Goal: Task Accomplishment & Management: Complete application form

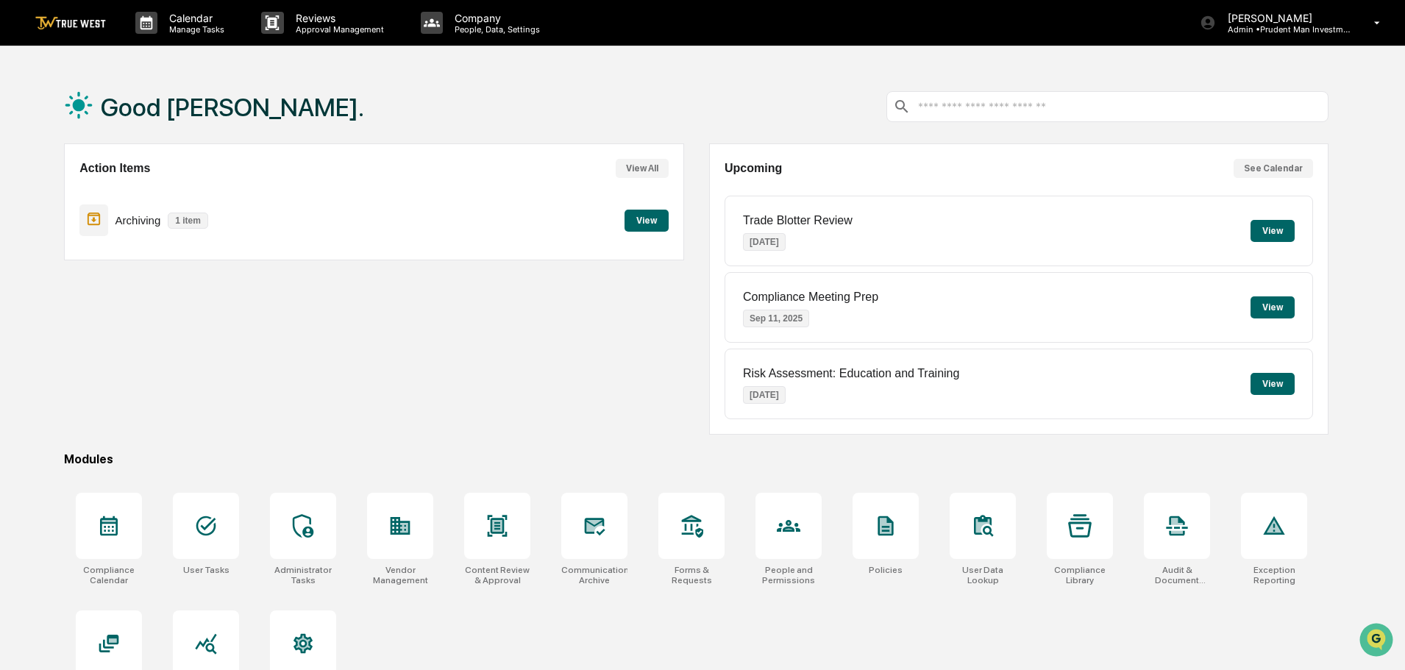
click at [646, 229] on button "View" at bounding box center [646, 221] width 44 height 22
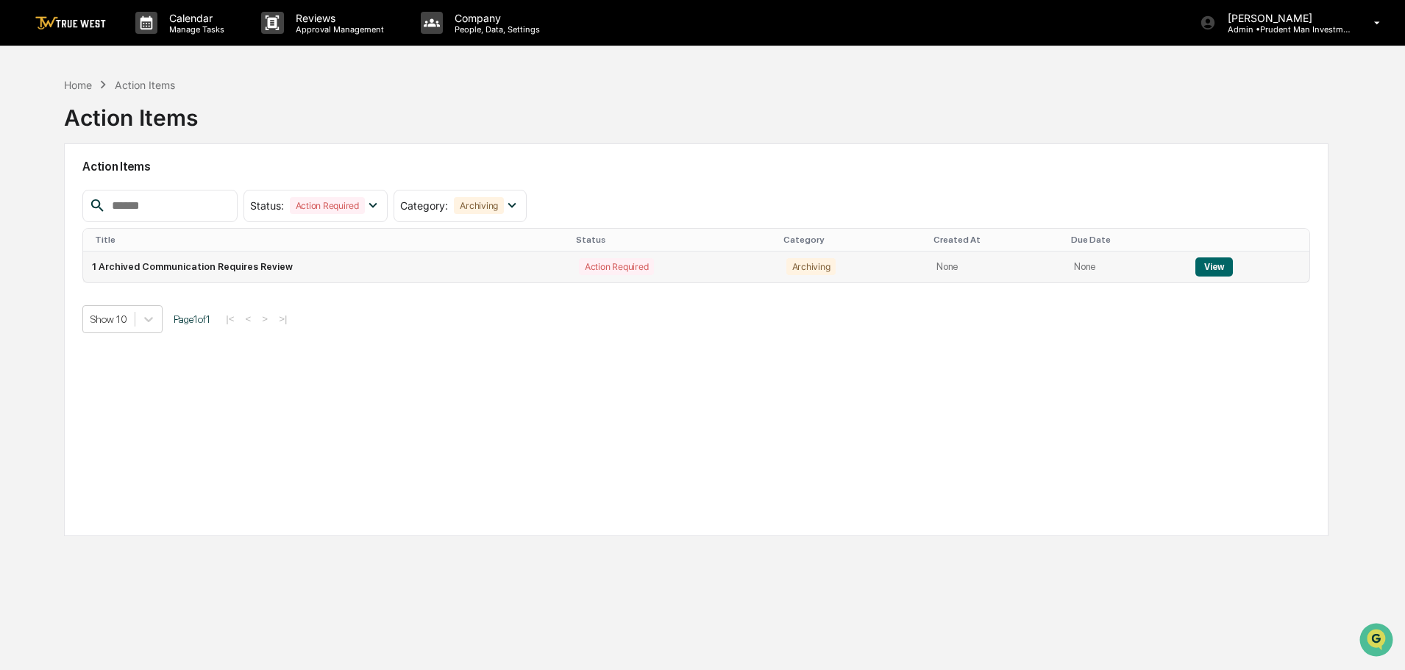
click at [1214, 267] on button "View" at bounding box center [1214, 266] width 38 height 19
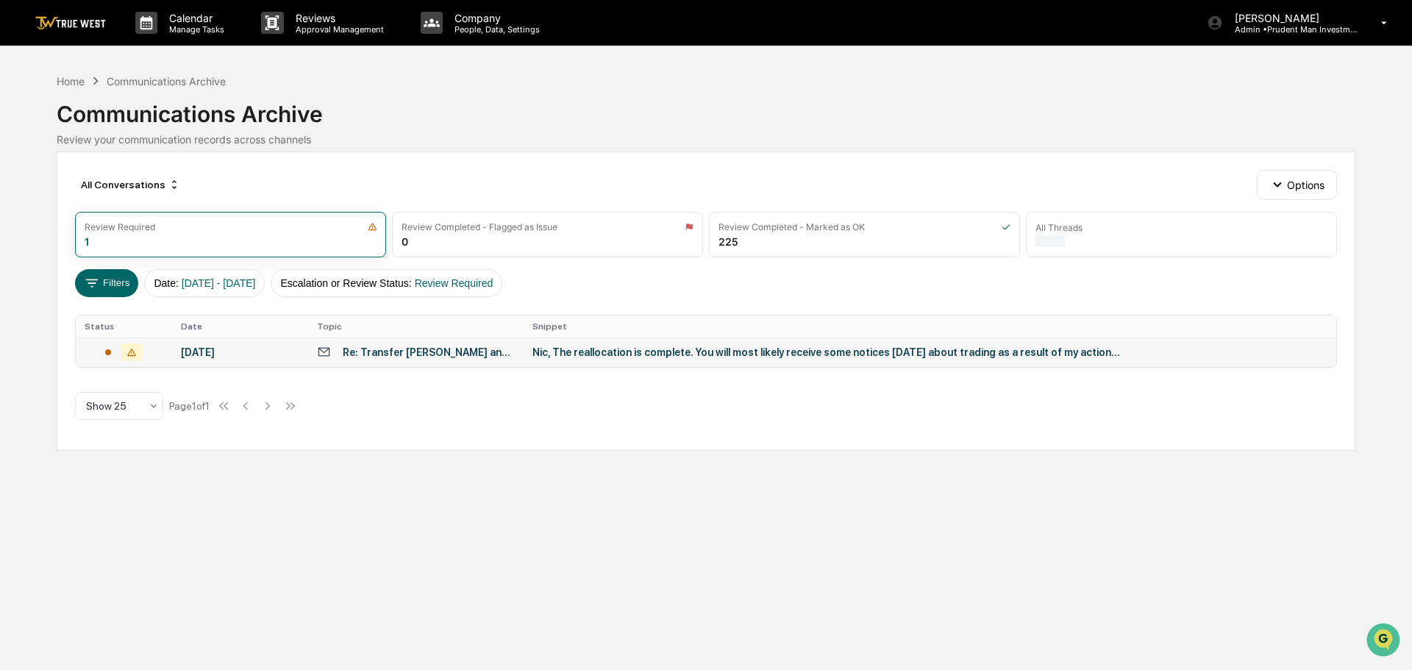
click at [481, 357] on div "Re: Transfer [PERSON_NAME] and Open Account for House Savings" at bounding box center [429, 352] width 172 height 12
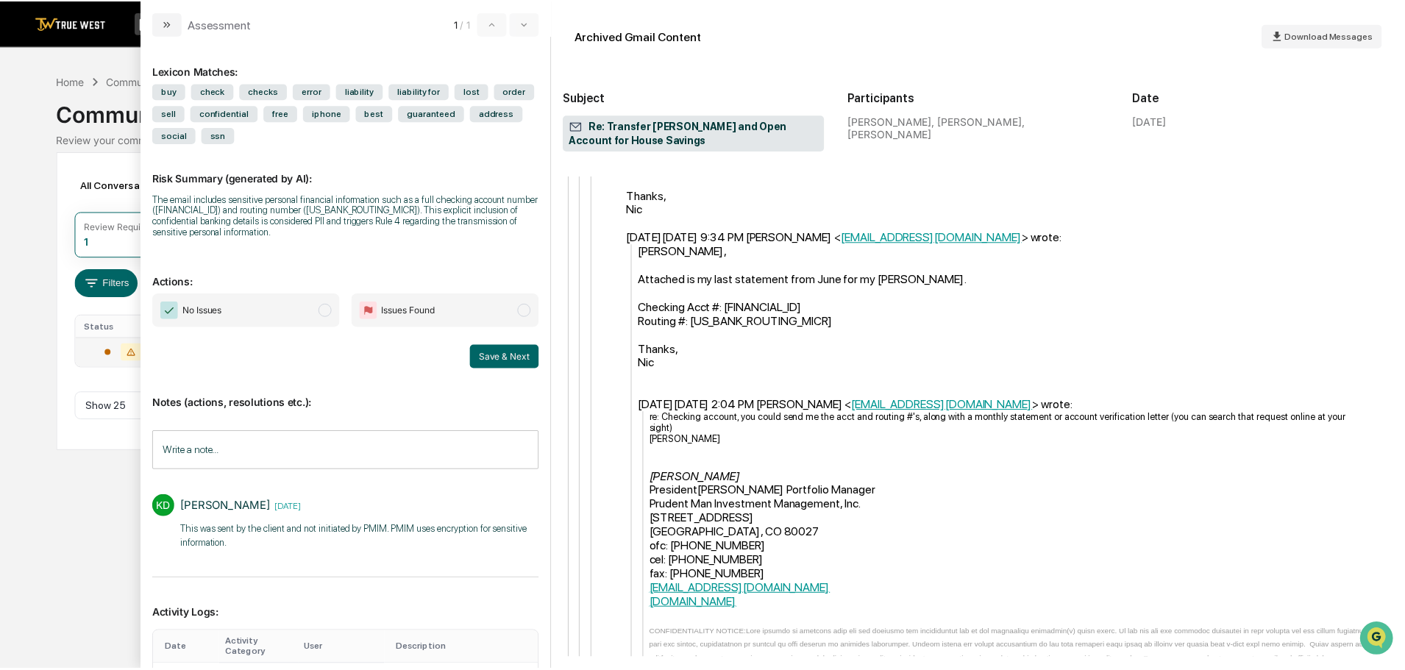
scroll to position [1765, 0]
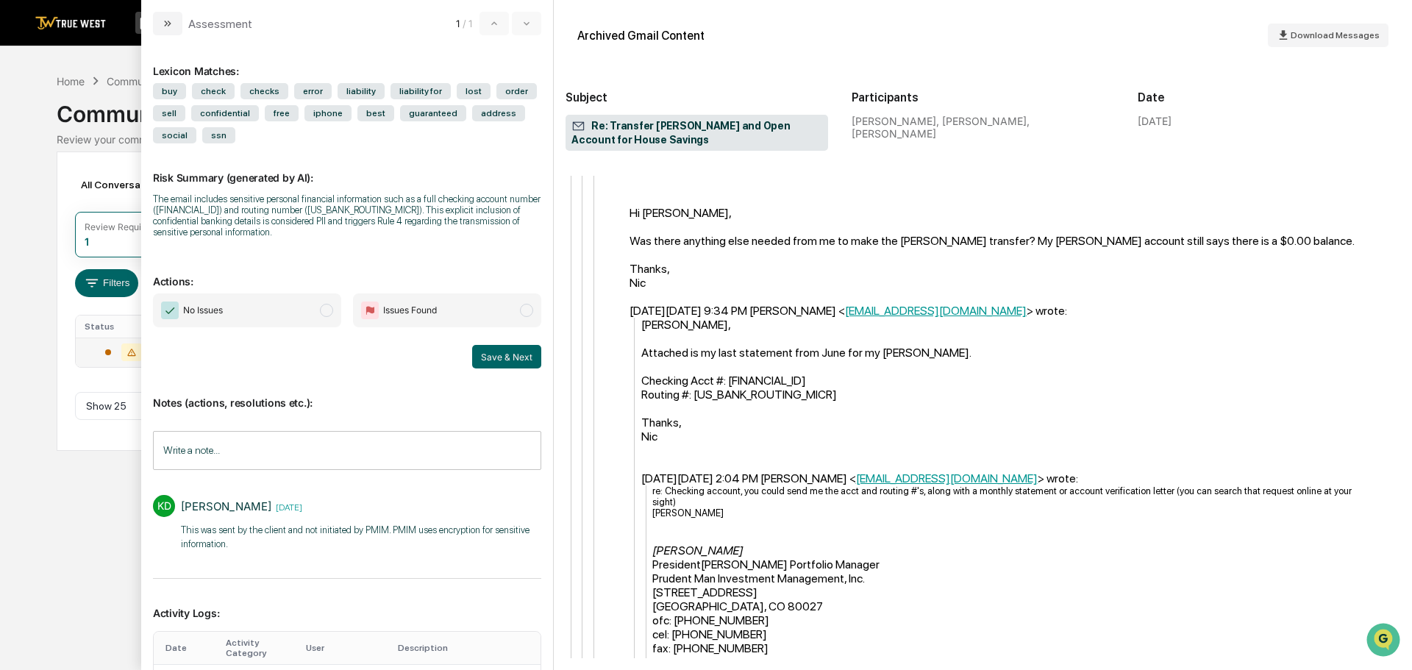
click at [328, 307] on span "modal" at bounding box center [326, 310] width 13 height 13
click at [514, 350] on button "Save & Next" at bounding box center [506, 357] width 69 height 24
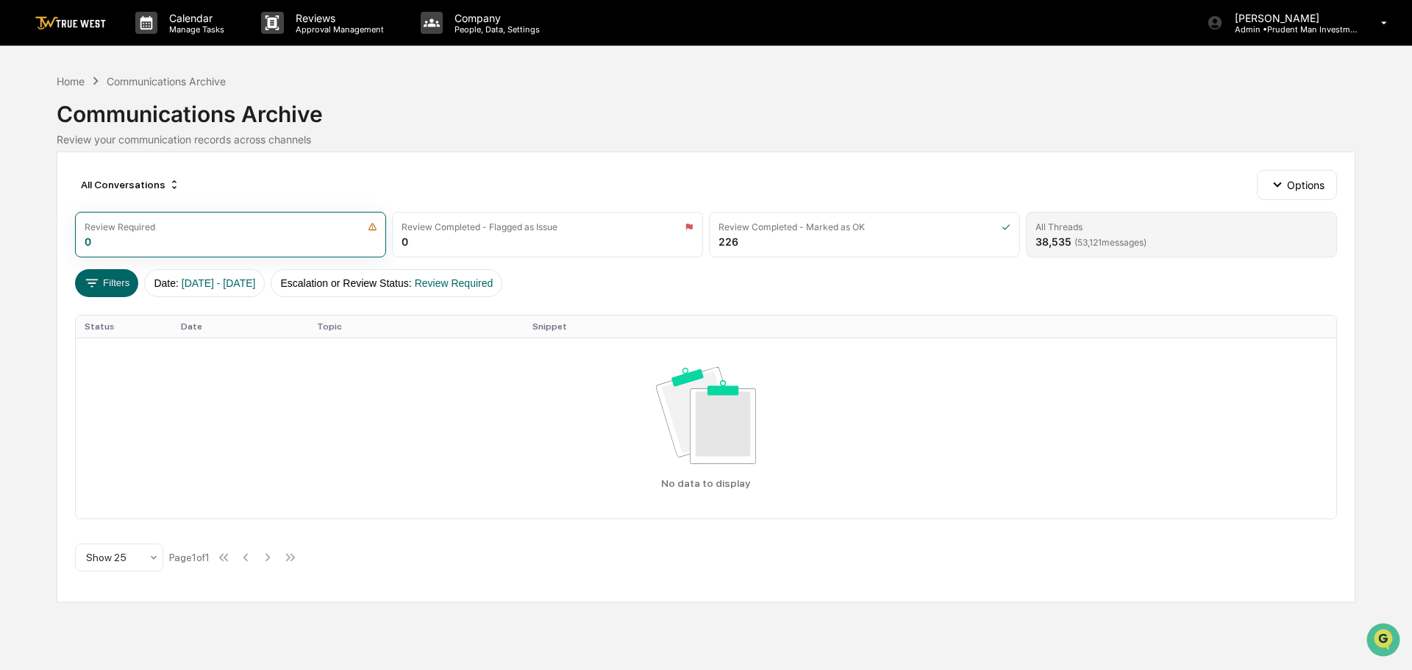
click at [1057, 237] on div "38,535 ( 53,121 messages)" at bounding box center [1091, 241] width 111 height 13
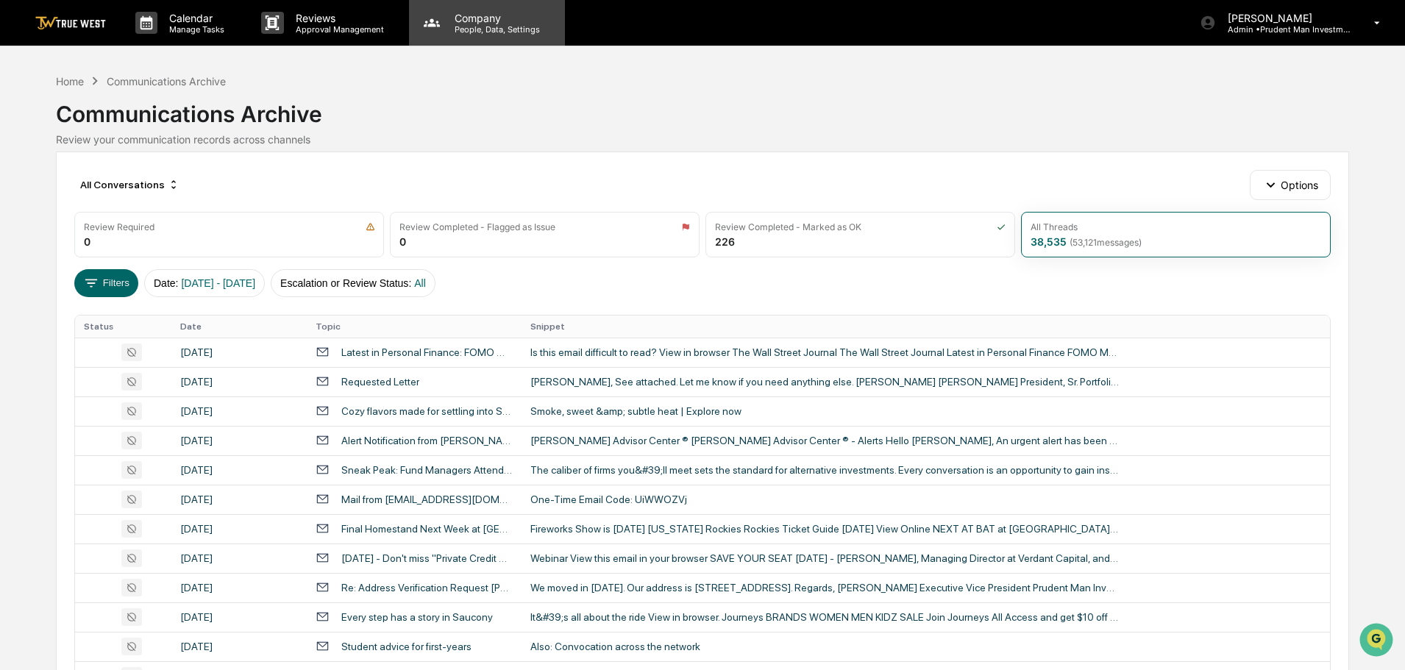
click at [460, 32] on p "People, Data, Settings" at bounding box center [495, 29] width 104 height 10
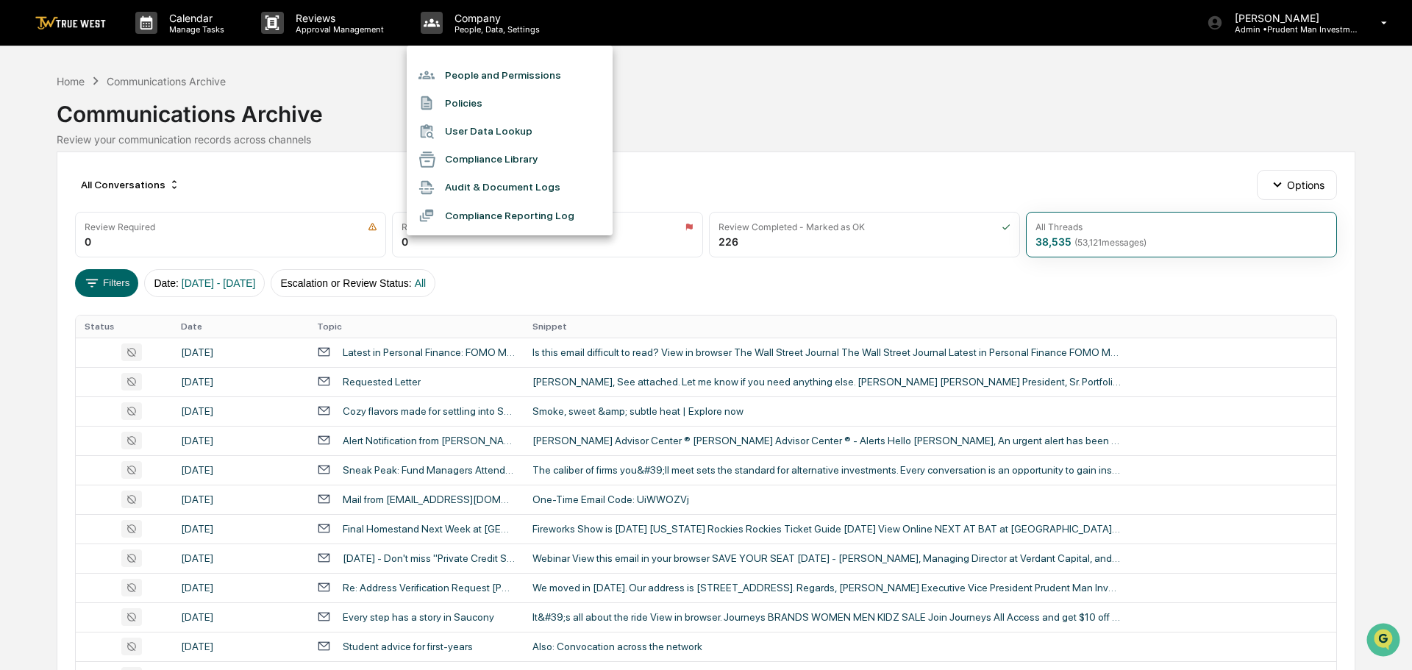
click at [513, 193] on li "Audit & Document Logs" at bounding box center [510, 188] width 206 height 28
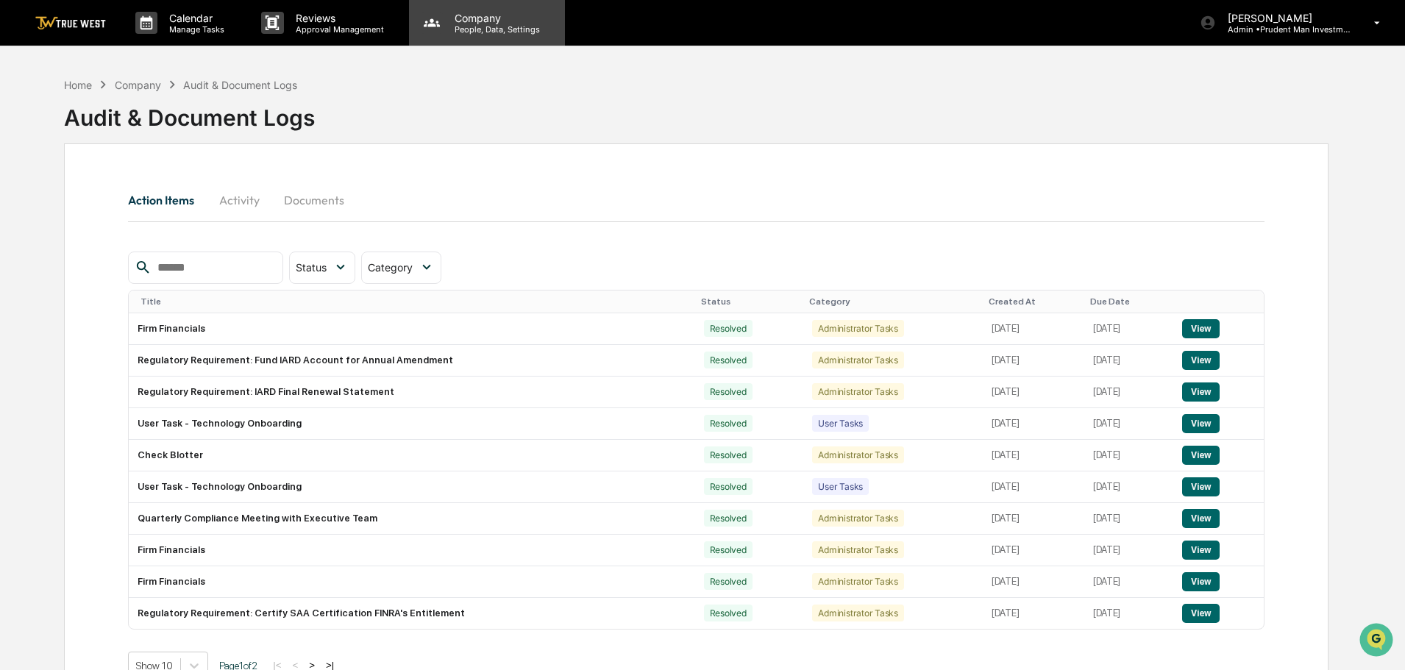
click at [476, 38] on div "Company People, Data, Settings" at bounding box center [487, 23] width 156 height 46
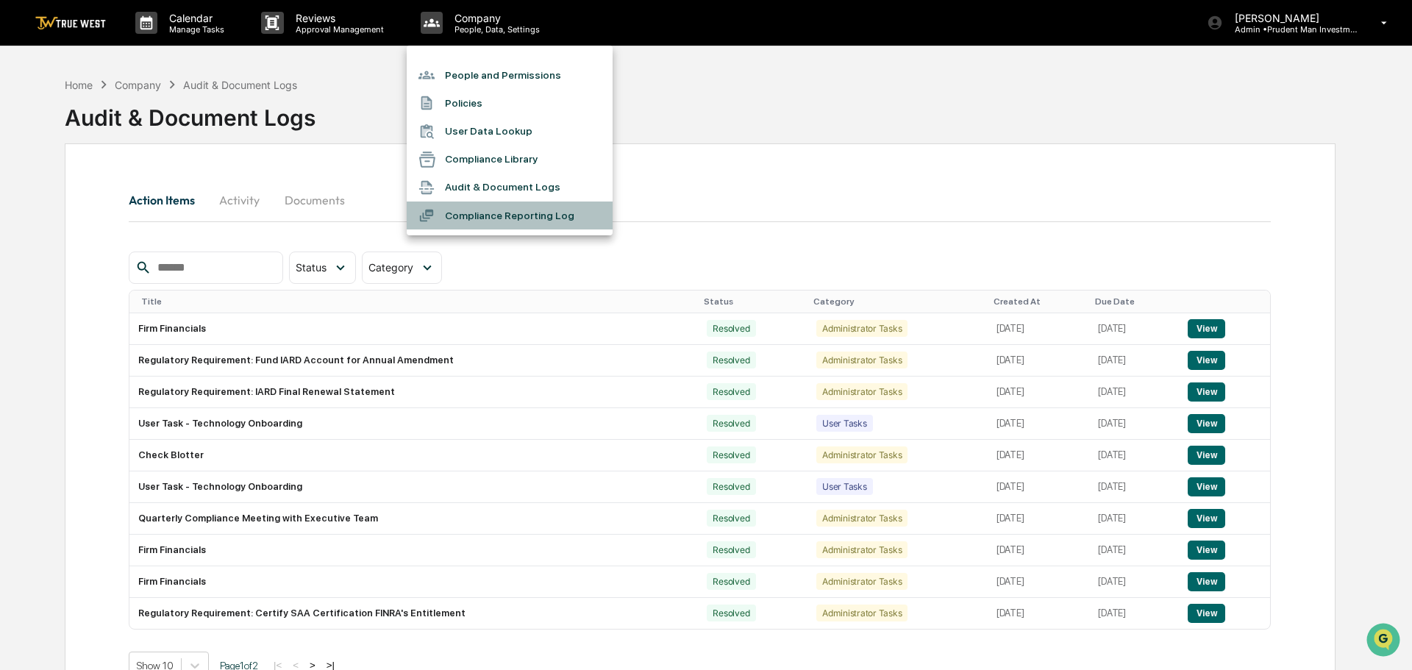
click at [490, 209] on li "Compliance Reporting Log" at bounding box center [510, 216] width 206 height 28
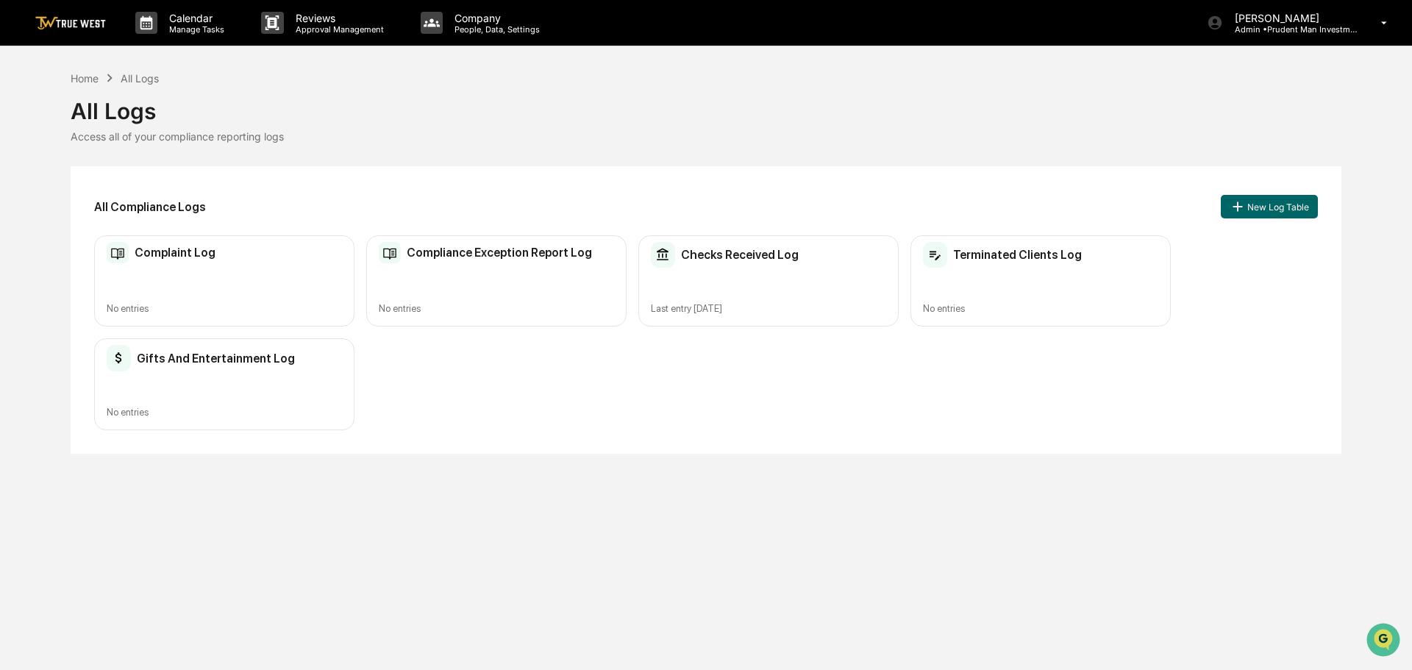
click at [852, 281] on div "Checks Received Log Last entry [DATE]" at bounding box center [768, 281] width 260 height 92
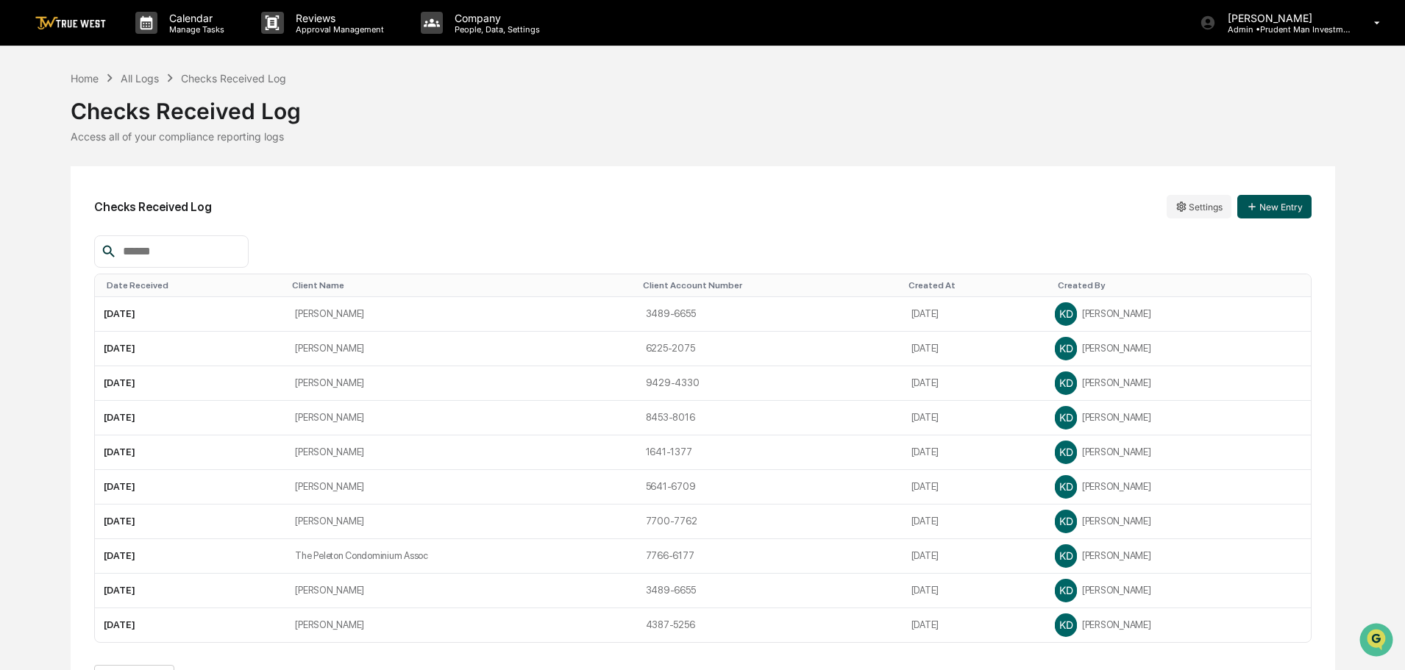
click at [1283, 211] on button "New Entry" at bounding box center [1274, 207] width 74 height 24
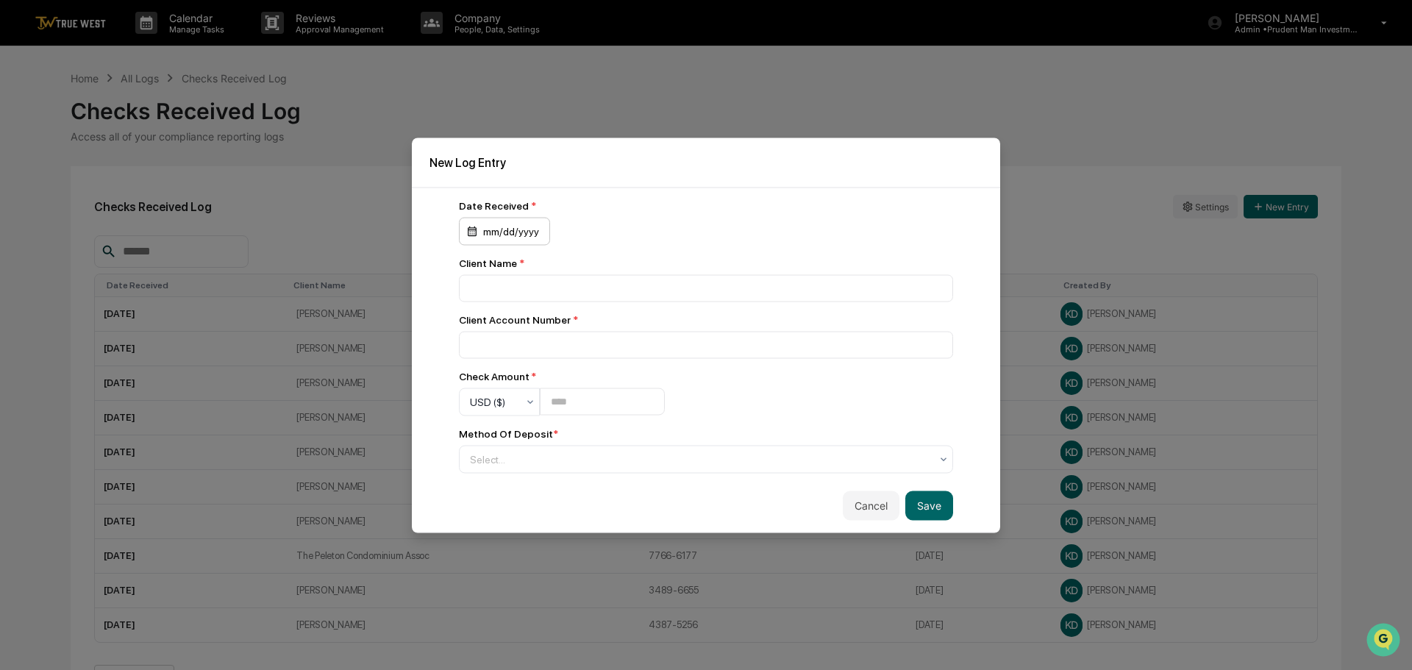
click at [512, 234] on div "mm/dd/yyyy" at bounding box center [504, 231] width 91 height 28
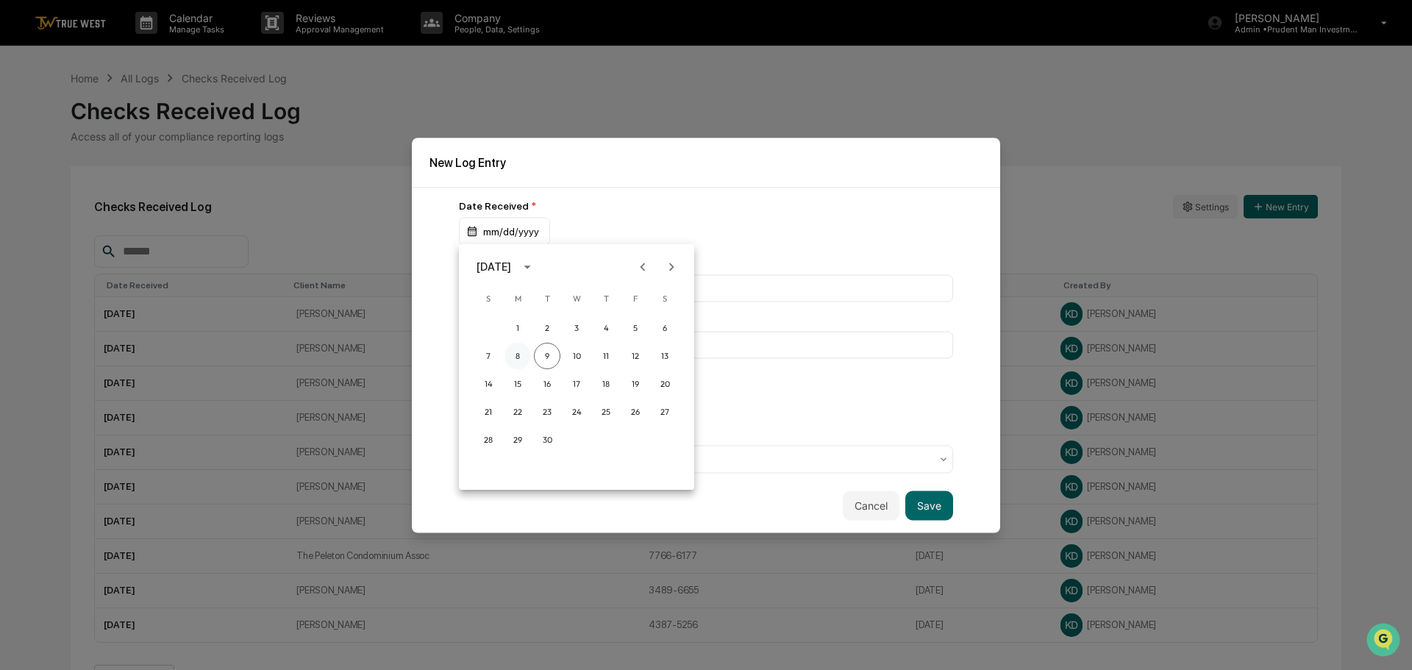
click at [517, 355] on button "8" at bounding box center [518, 356] width 26 height 26
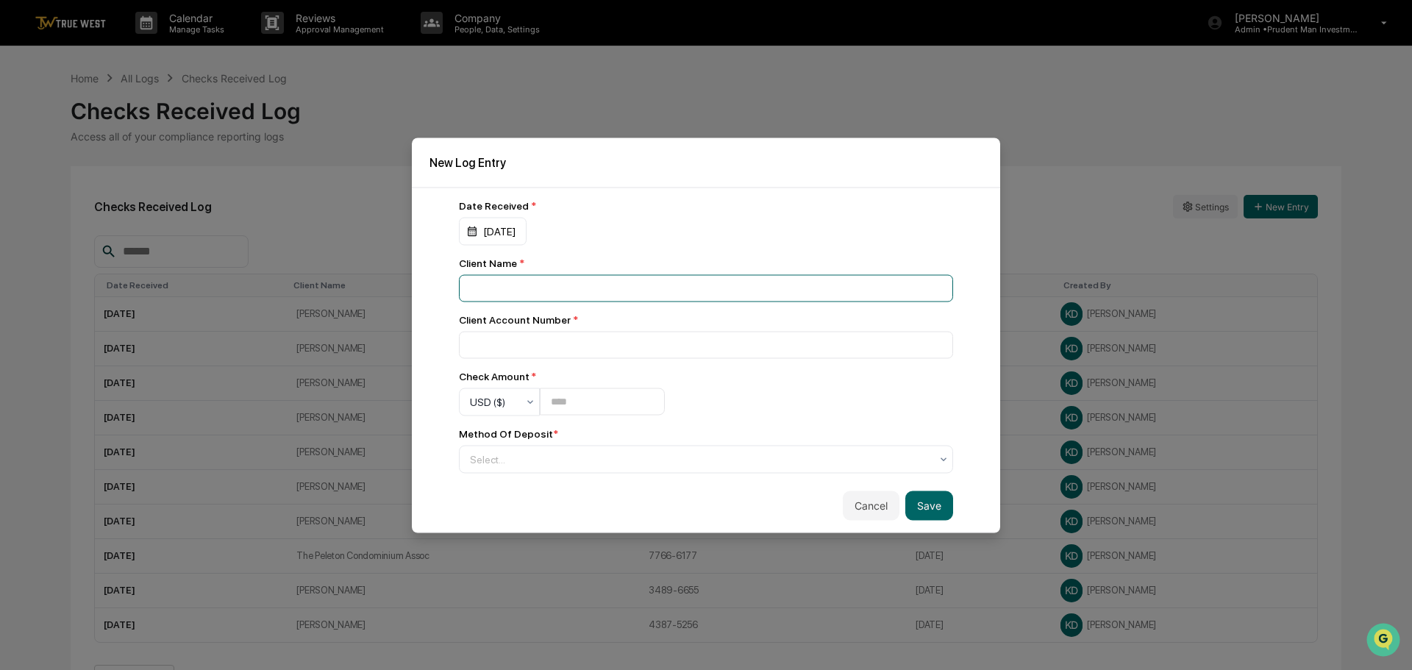
click at [528, 288] on input at bounding box center [706, 287] width 494 height 27
type input "**********"
click at [588, 340] on input at bounding box center [706, 344] width 494 height 27
type input "*********"
click at [584, 406] on input "number" at bounding box center [602, 401] width 125 height 27
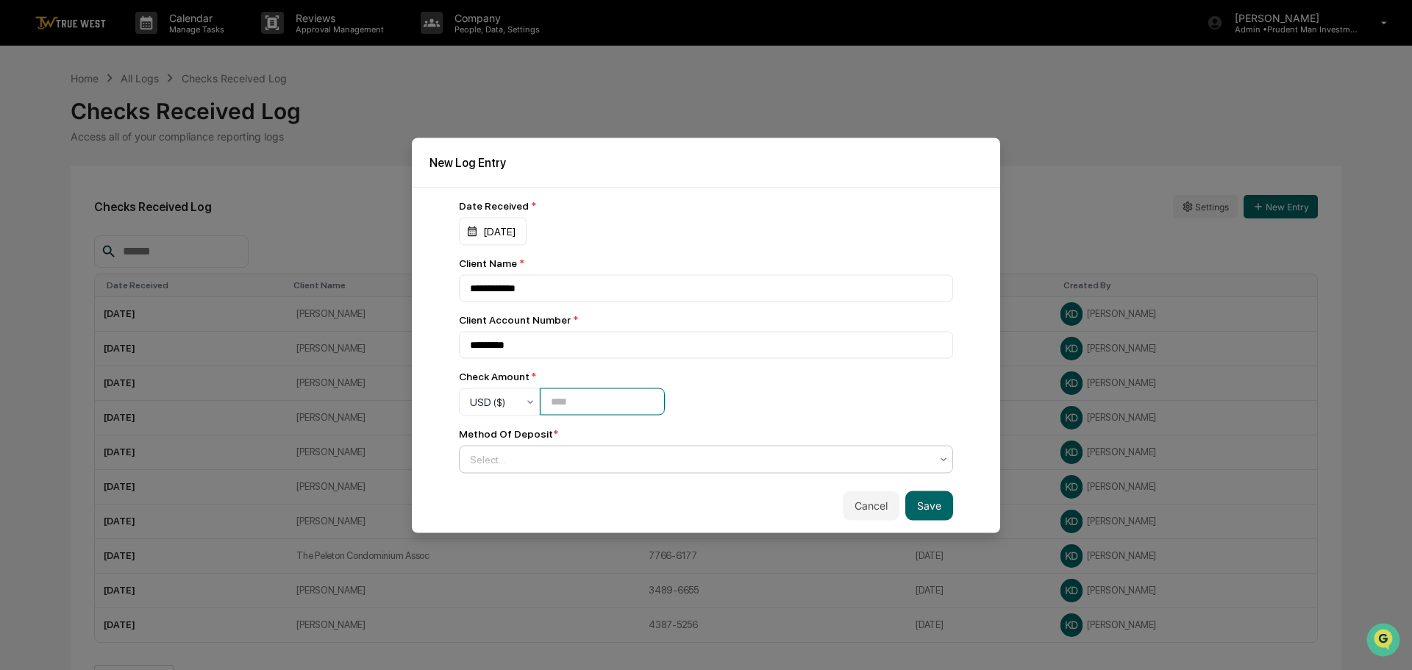
type input "*********"
click at [521, 462] on div at bounding box center [700, 459] width 460 height 15
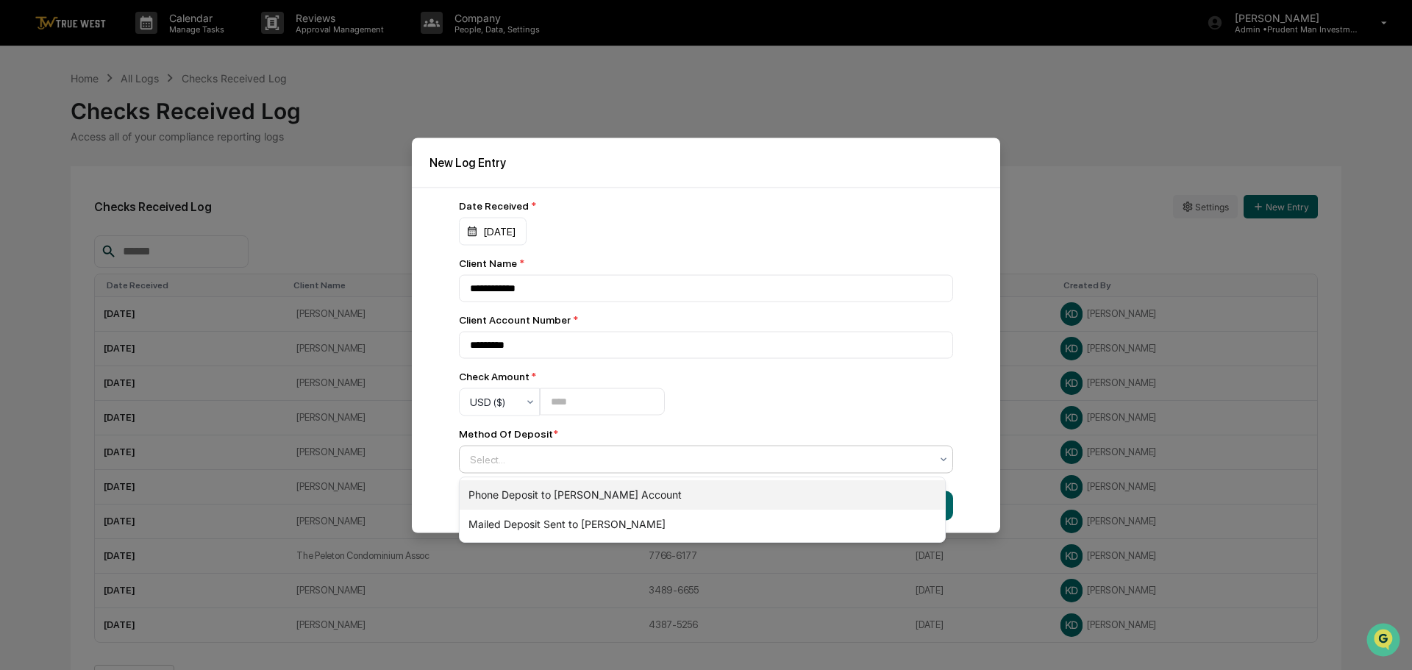
click at [534, 494] on div "Phone Deposit to [PERSON_NAME] Account" at bounding box center [702, 494] width 485 height 29
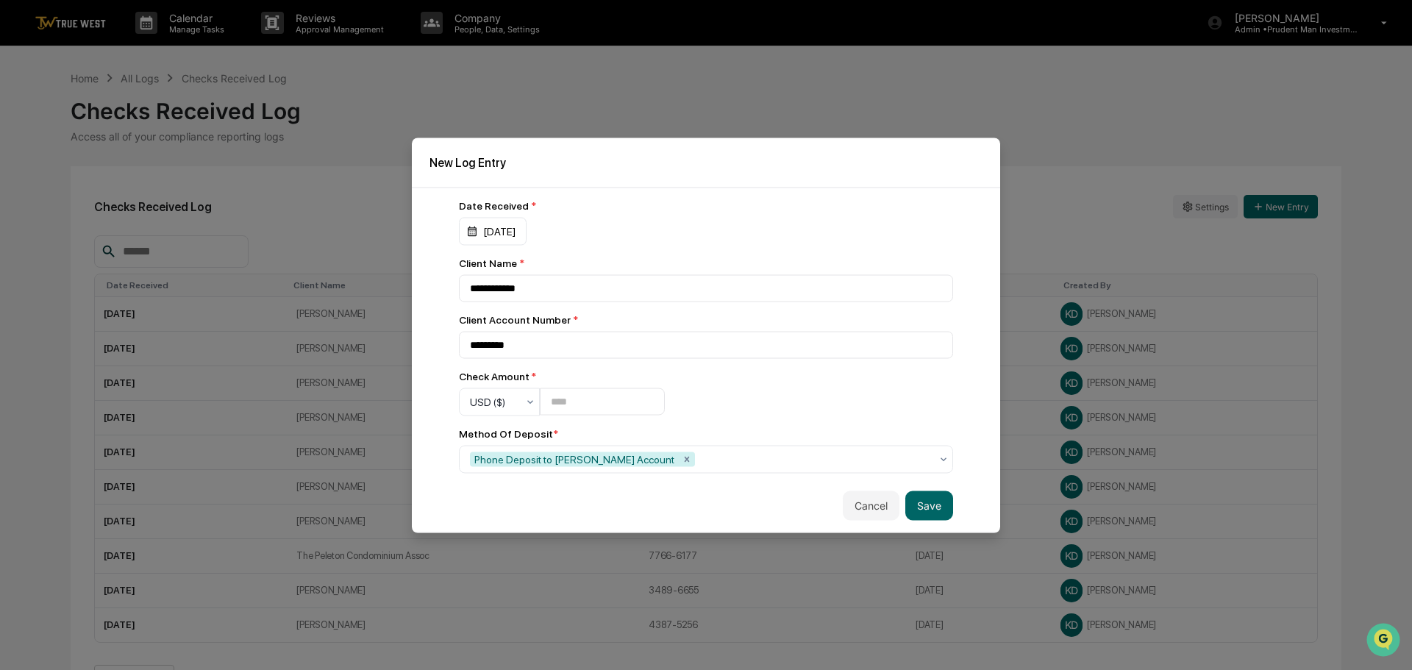
click at [970, 360] on div "**********" at bounding box center [706, 360] width 588 height 346
click at [921, 512] on button "Save" at bounding box center [929, 505] width 48 height 29
